Goal: Task Accomplishment & Management: Manage account settings

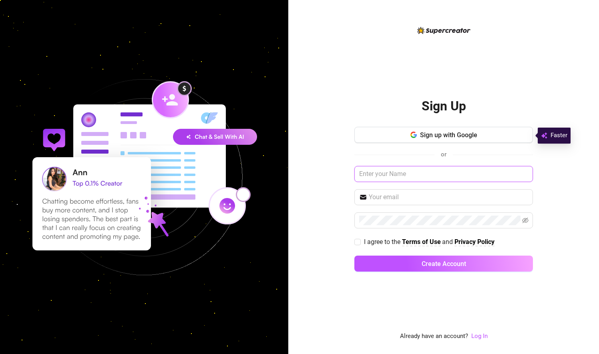
click at [415, 175] on input "text" at bounding box center [443, 174] width 178 height 16
type input "drell"
click at [480, 333] on link "Log In" at bounding box center [479, 337] width 16 height 10
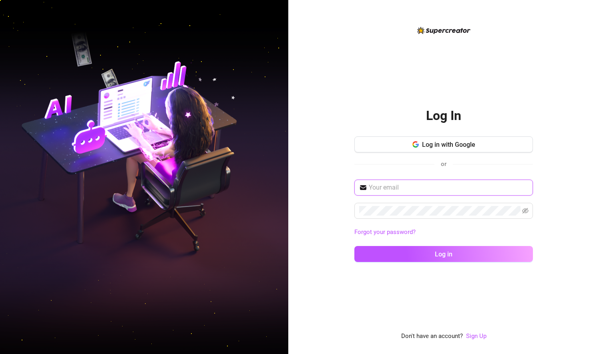
click at [410, 190] on input "text" at bounding box center [448, 188] width 159 height 10
type input "drell011@yahoo.com"
click at [407, 205] on span at bounding box center [443, 211] width 178 height 16
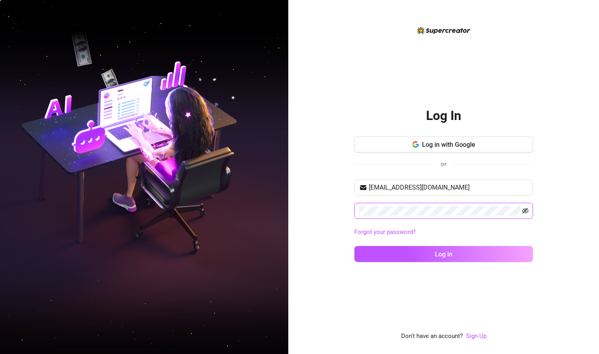
click at [525, 210] on icon "eye-invisible" at bounding box center [525, 211] width 6 height 6
click at [563, 200] on div "Log In Log in with Google or drell011@yahoo.com Forgot your password? Log in Do…" at bounding box center [443, 177] width 311 height 354
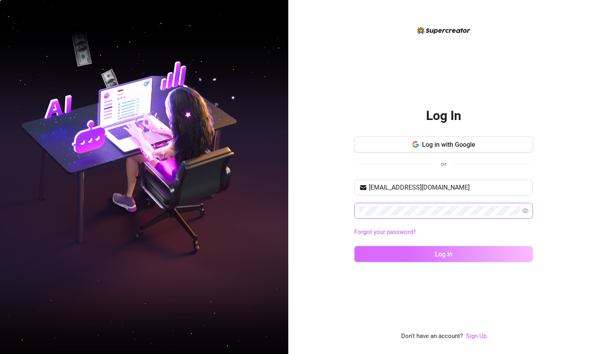
click at [475, 251] on button "Log in" at bounding box center [443, 254] width 178 height 16
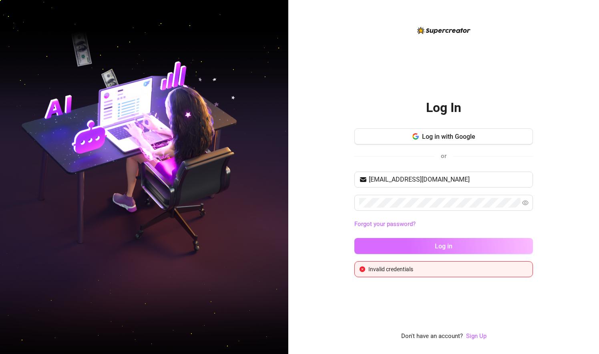
click at [445, 251] on button "Log in" at bounding box center [443, 246] width 178 height 16
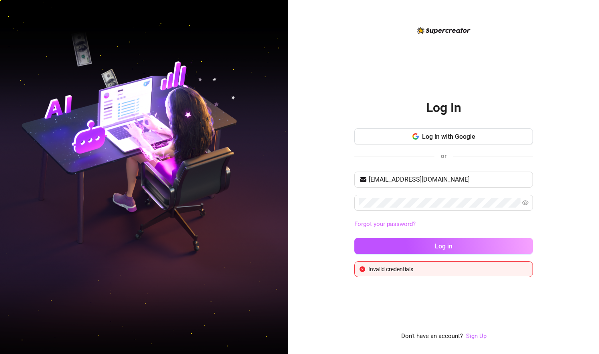
click at [388, 222] on link "Forgot your password?" at bounding box center [384, 223] width 61 height 7
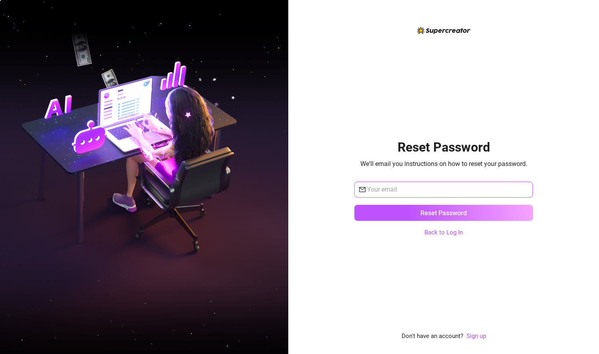
click at [428, 182] on span at bounding box center [443, 190] width 178 height 16
click at [419, 193] on input "text" at bounding box center [447, 190] width 161 height 10
type input "drell011@yahoo.com"
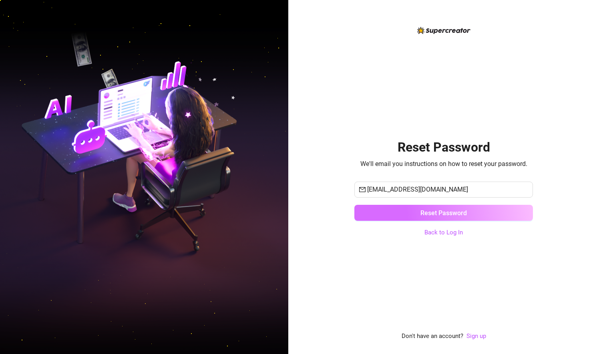
click at [438, 211] on span "Reset Password" at bounding box center [443, 213] width 46 height 8
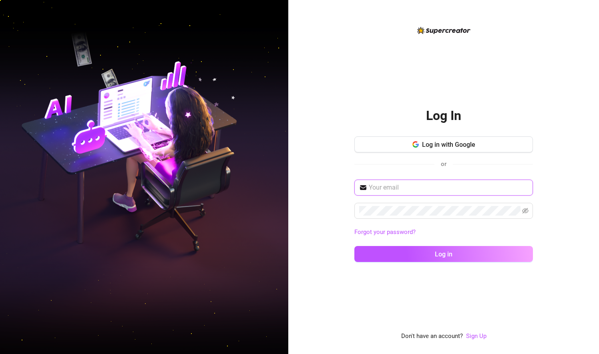
click at [405, 187] on input "text" at bounding box center [448, 188] width 159 height 10
type input "drell011@yahoo.com"
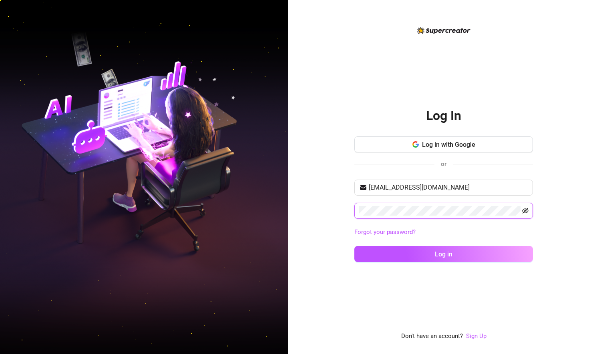
click at [524, 209] on icon "eye-invisible" at bounding box center [525, 211] width 6 height 6
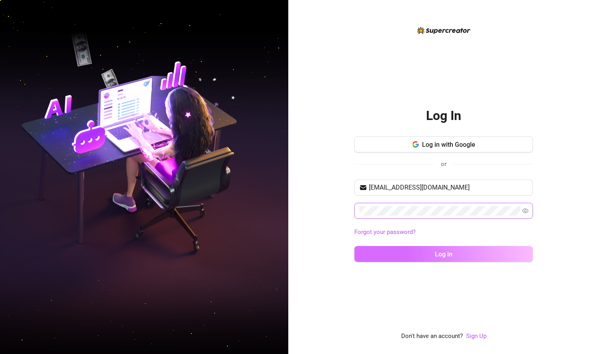
click at [463, 248] on button "Log in" at bounding box center [443, 254] width 178 height 16
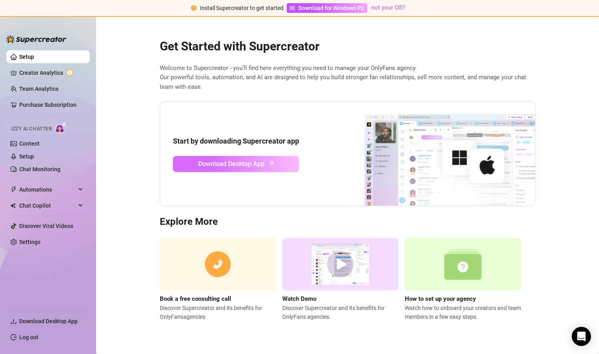
click at [223, 162] on span "Download Desktop App" at bounding box center [231, 164] width 66 height 10
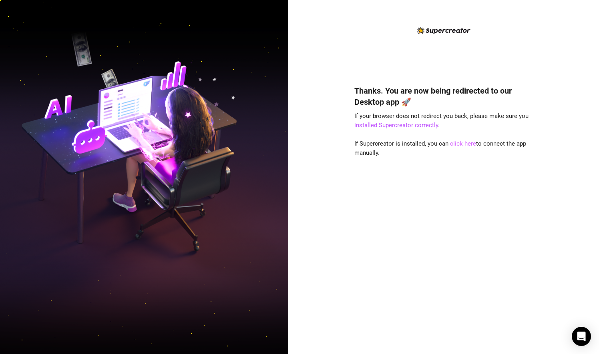
click at [459, 144] on link "click here" at bounding box center [463, 143] width 26 height 7
